Goal: Book appointment/travel/reservation

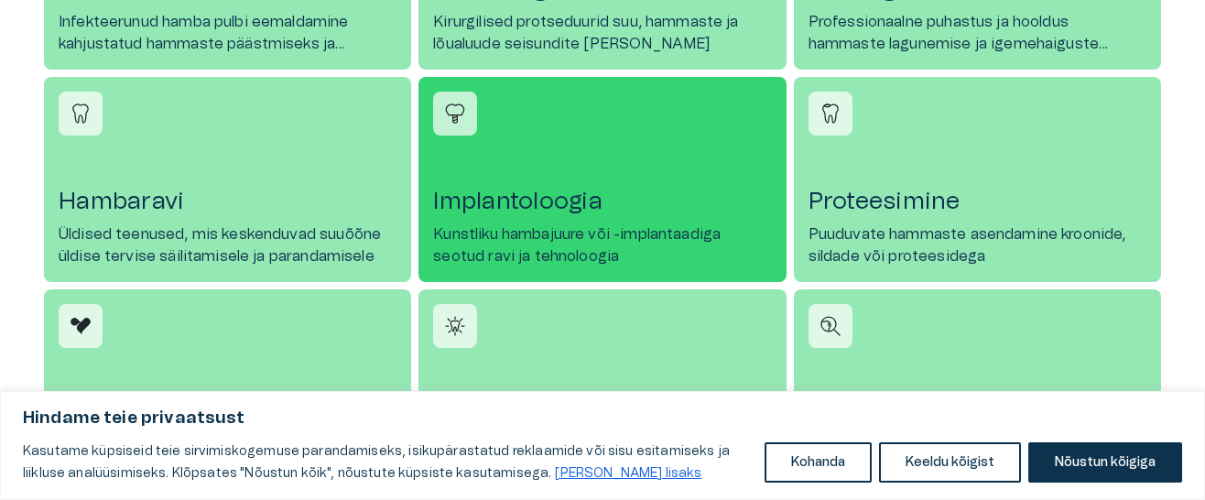
scroll to position [1005, 0]
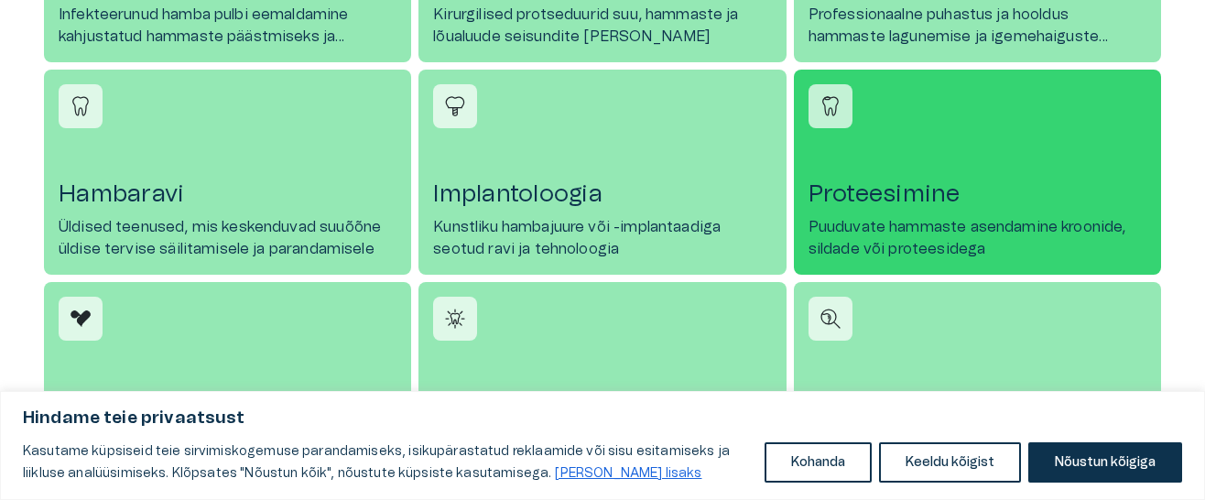
click at [842, 220] on link "Proteesimine Puuduvate hammaste asendamine kroonide, sildade või proteesidega" at bounding box center [977, 172] width 367 height 205
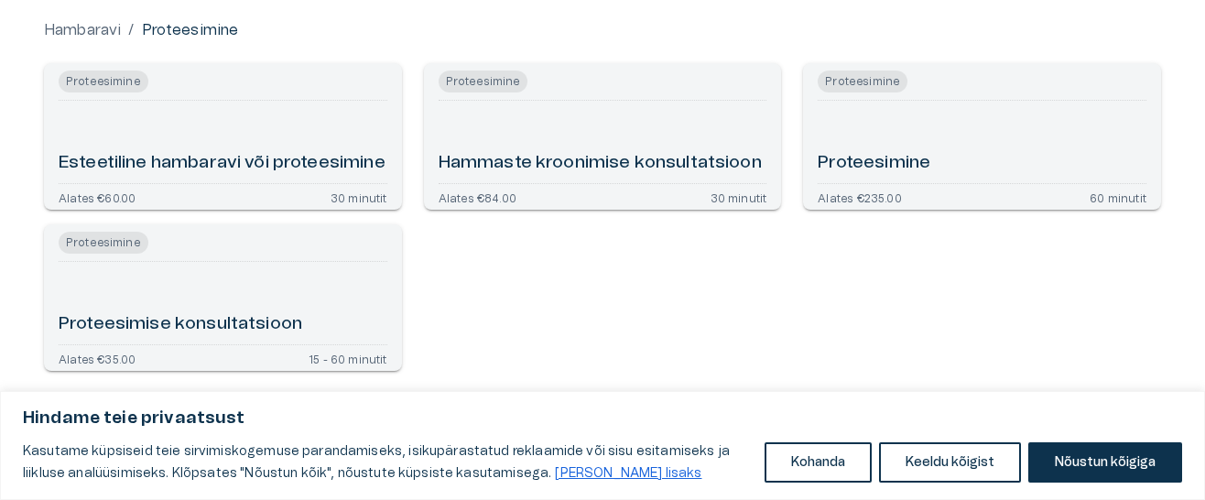
scroll to position [191, 0]
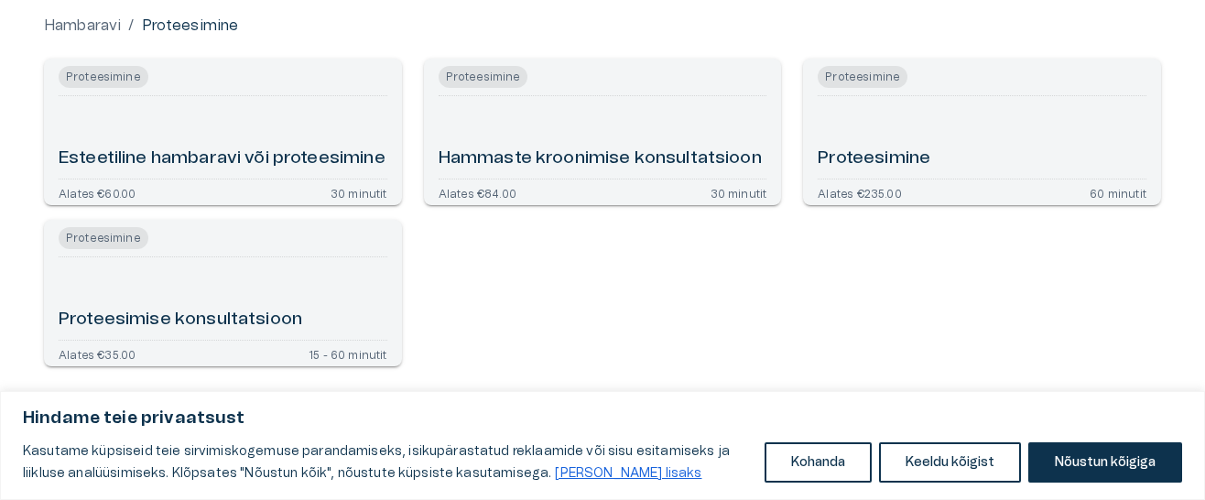
click at [836, 160] on h6 "Proteesimine" at bounding box center [874, 159] width 113 height 25
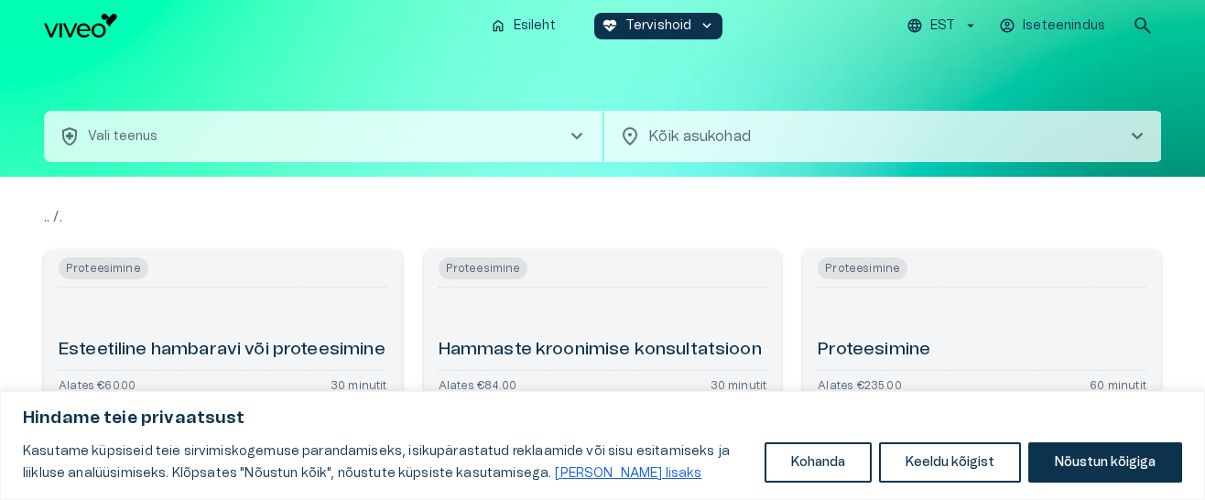
scroll to position [191, 0]
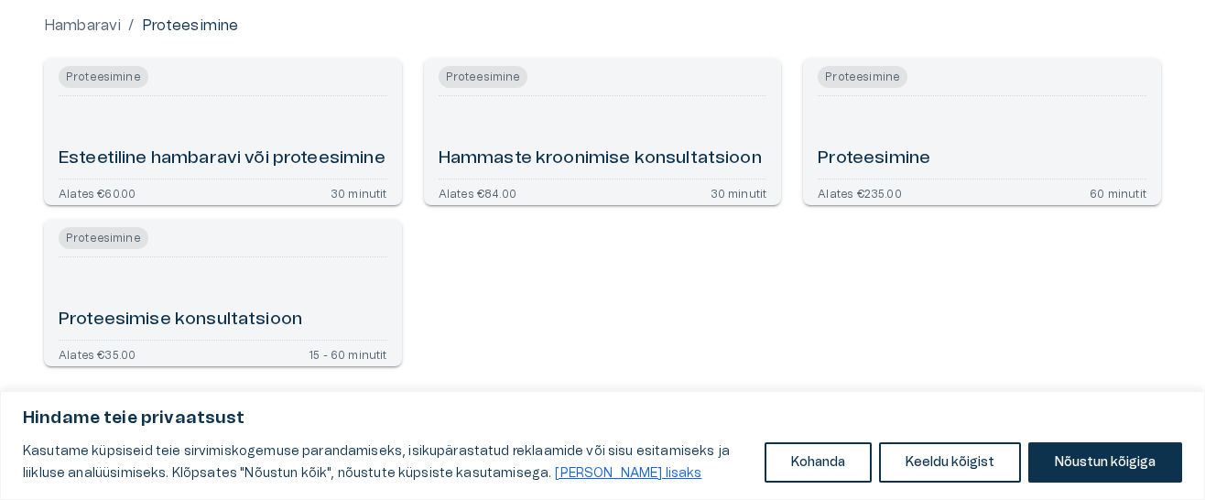
click at [159, 314] on h6 "Proteesimise konsultatsioon" at bounding box center [181, 320] width 244 height 25
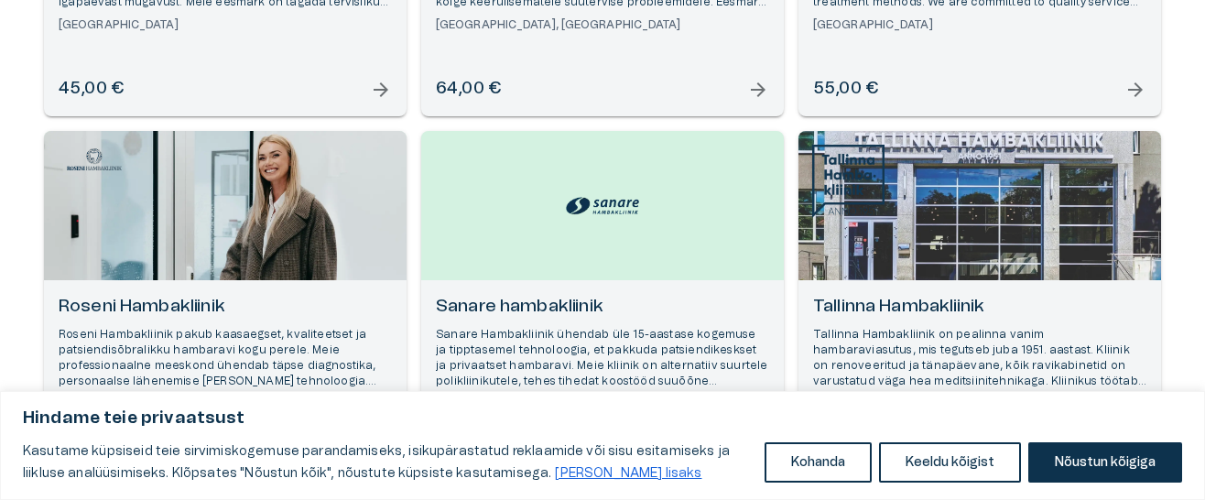
scroll to position [896, 0]
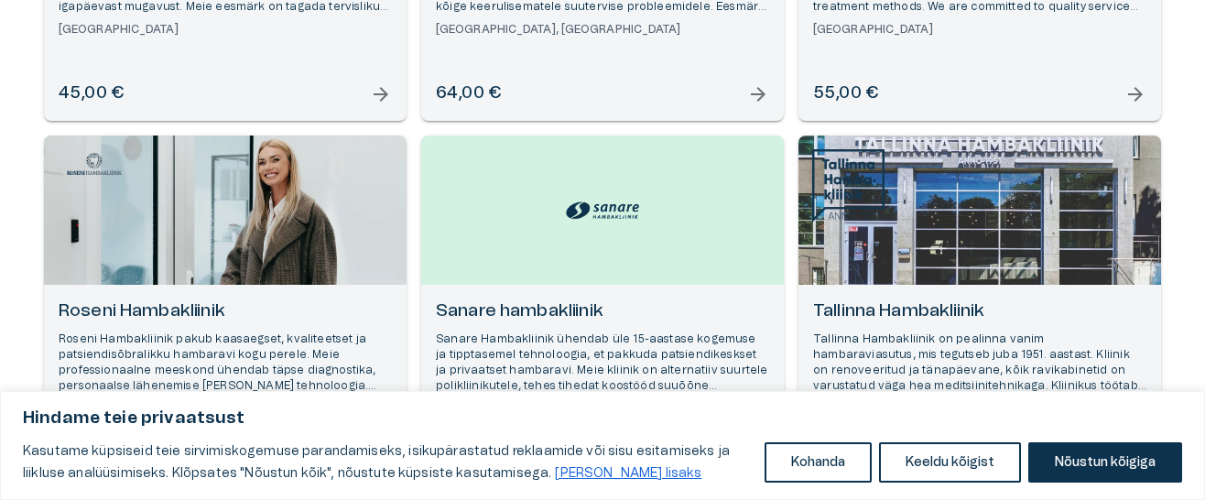
click at [868, 344] on p "Tallinna Hambakliinik on pealinna vanim hambaraviasutus, mis tegutseb juba 1951…" at bounding box center [979, 363] width 333 height 63
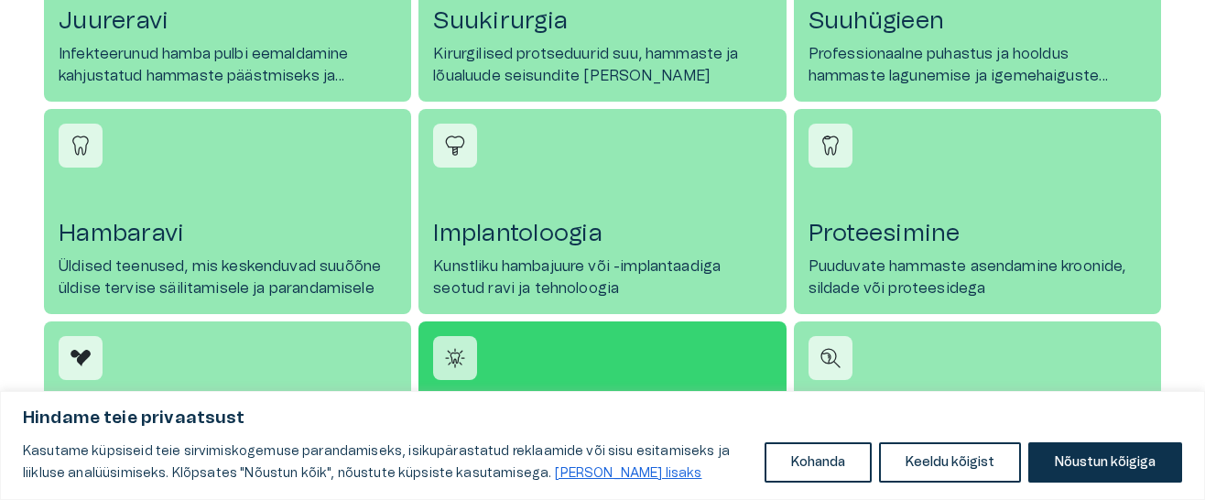
scroll to position [944, 0]
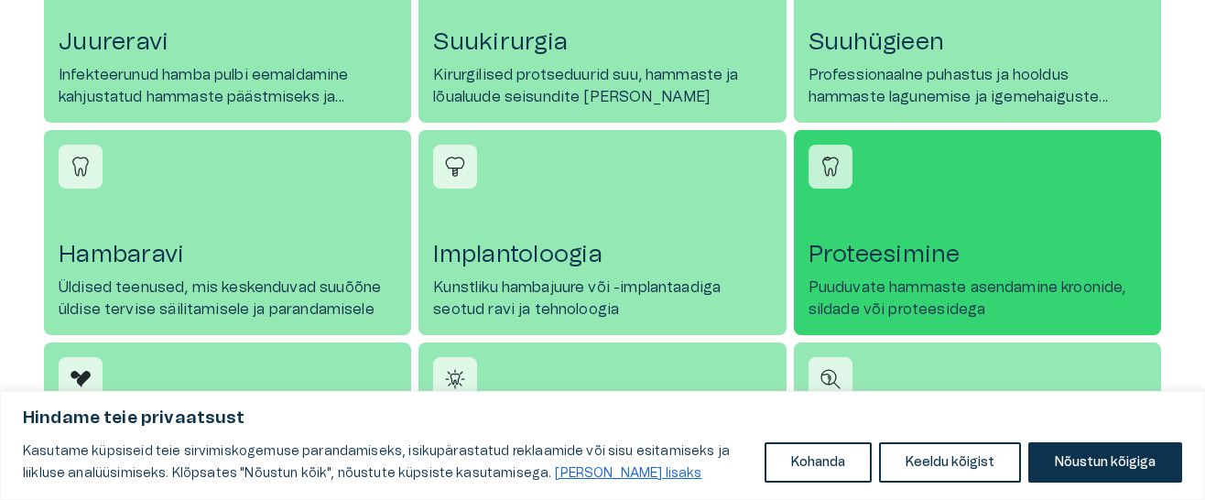
click at [907, 197] on link "Proteesimine Puuduvate hammaste asendamine kroonide, sildade või proteesidega" at bounding box center [977, 232] width 367 height 205
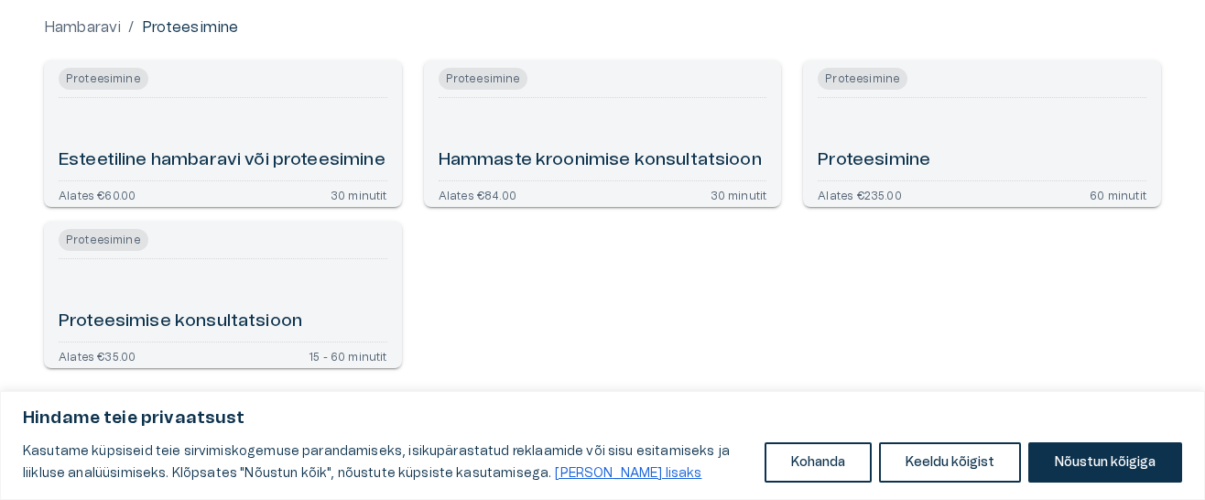
scroll to position [191, 0]
click at [856, 117] on div "Proteesimine" at bounding box center [982, 138] width 329 height 68
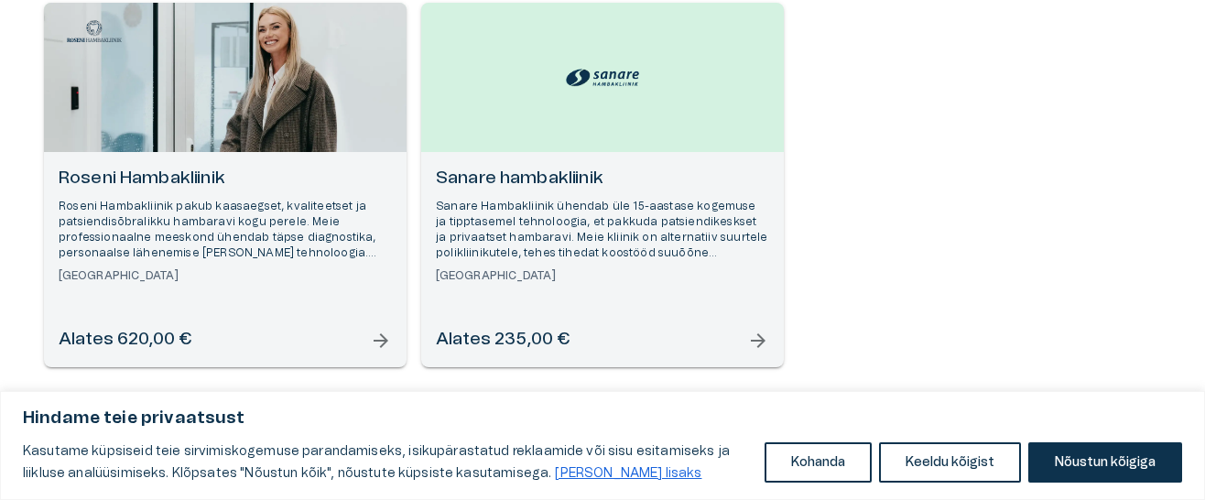
scroll to position [271, 0]
